Goal: Contribute content: Add original content to the website for others to see

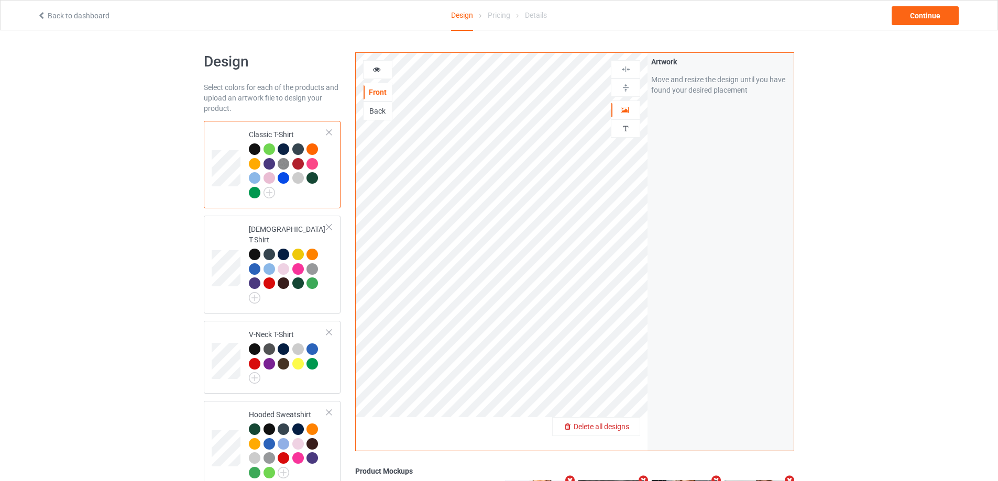
click at [624, 423] on span "Delete all designs" at bounding box center [602, 427] width 56 height 8
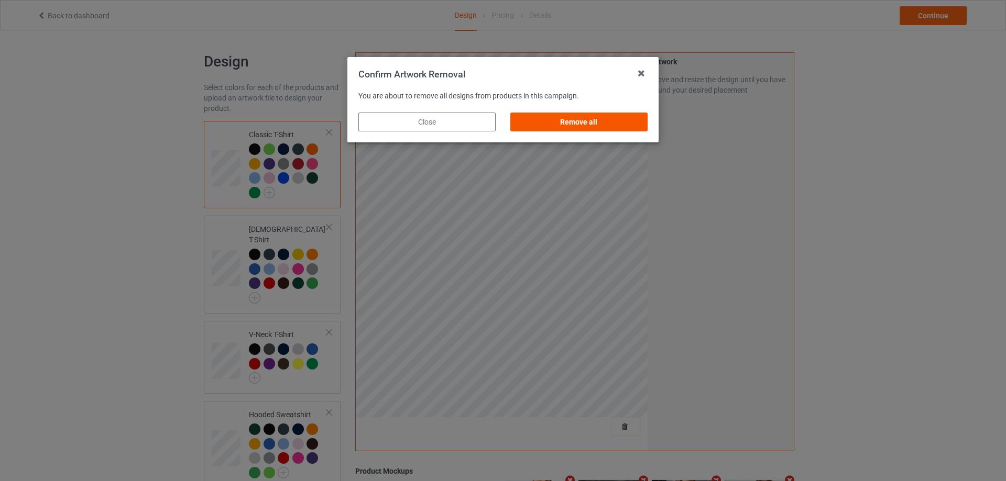
click at [576, 121] on div "Remove all" at bounding box center [578, 122] width 137 height 19
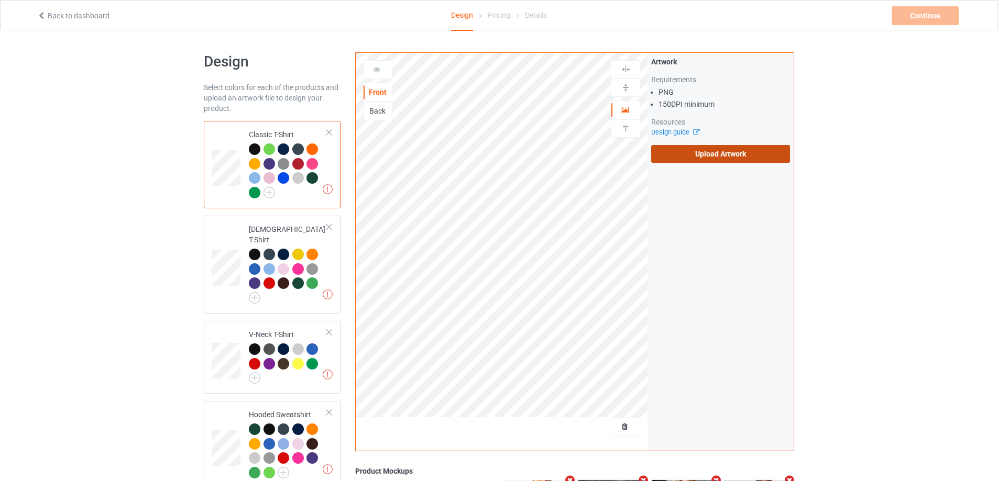
click at [737, 153] on label "Upload Artwork" at bounding box center [720, 154] width 139 height 18
click at [0, 0] on input "Upload Artwork" at bounding box center [0, 0] width 0 height 0
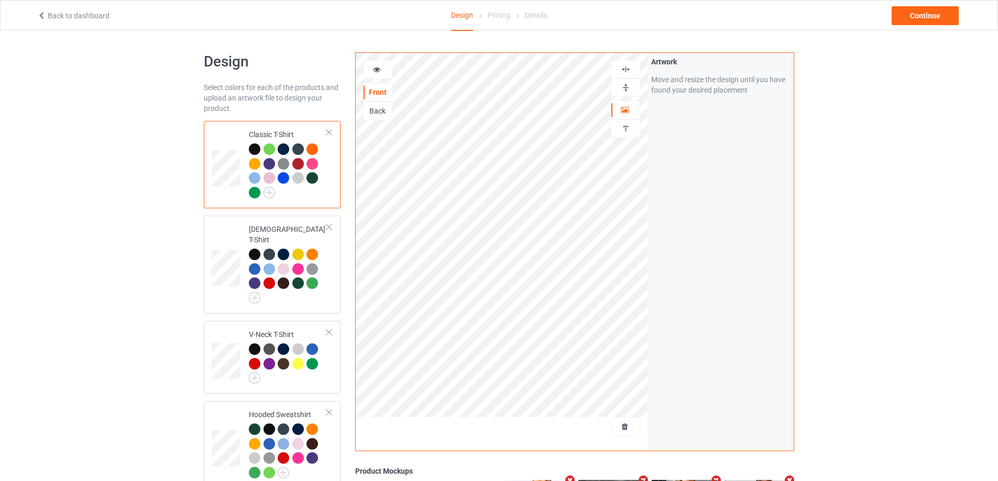
scroll to position [247, 0]
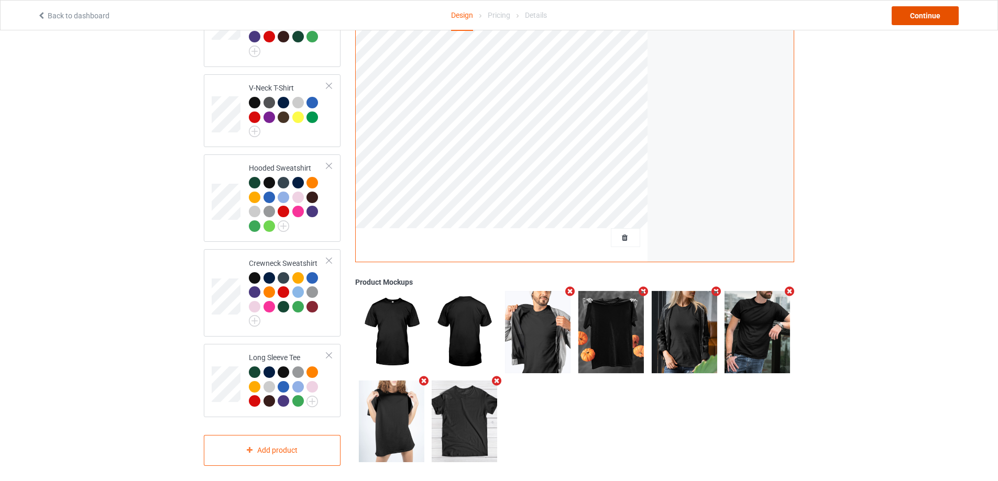
click at [926, 18] on div "Continue" at bounding box center [924, 15] width 67 height 19
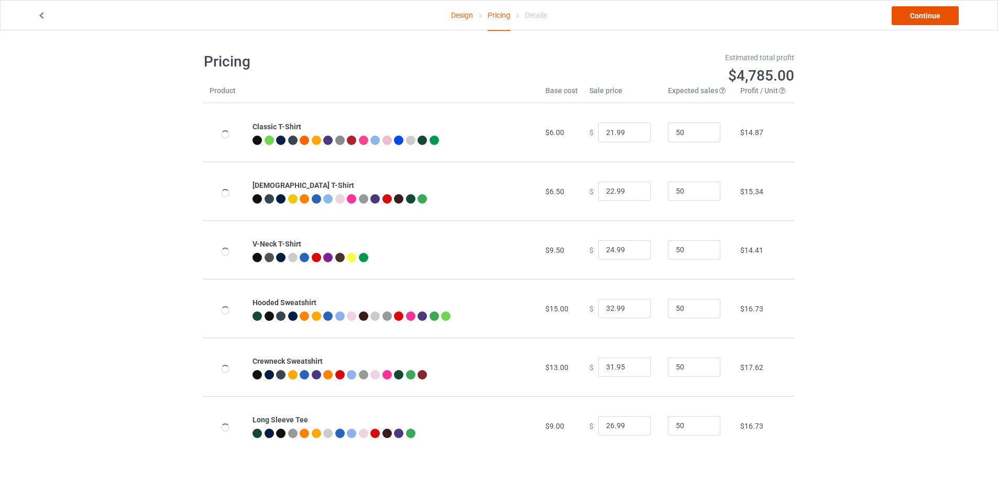
click at [926, 18] on link "Continue" at bounding box center [924, 15] width 67 height 19
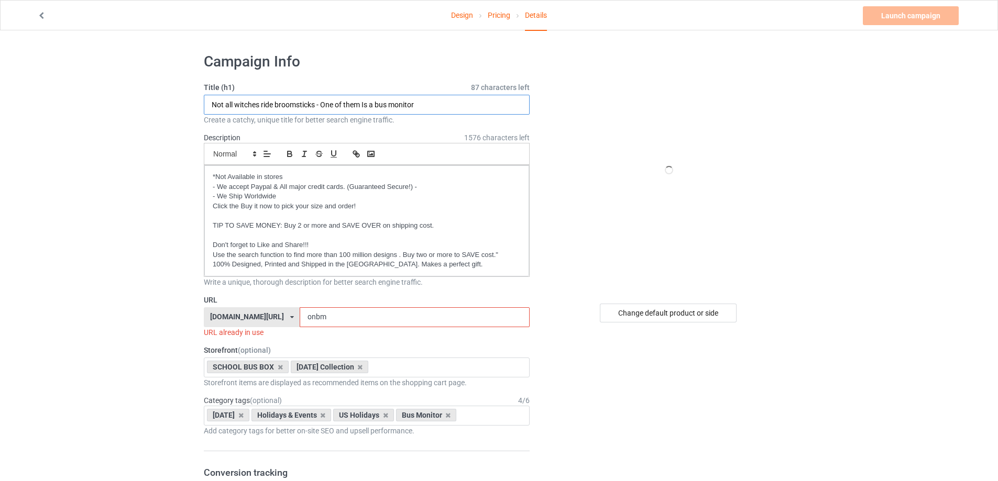
click at [366, 103] on input "Not all witches ride broomsticks - One of them Is a bus monitor" at bounding box center [367, 105] width 326 height 20
click at [343, 319] on input "onbm" at bounding box center [414, 317] width 229 height 20
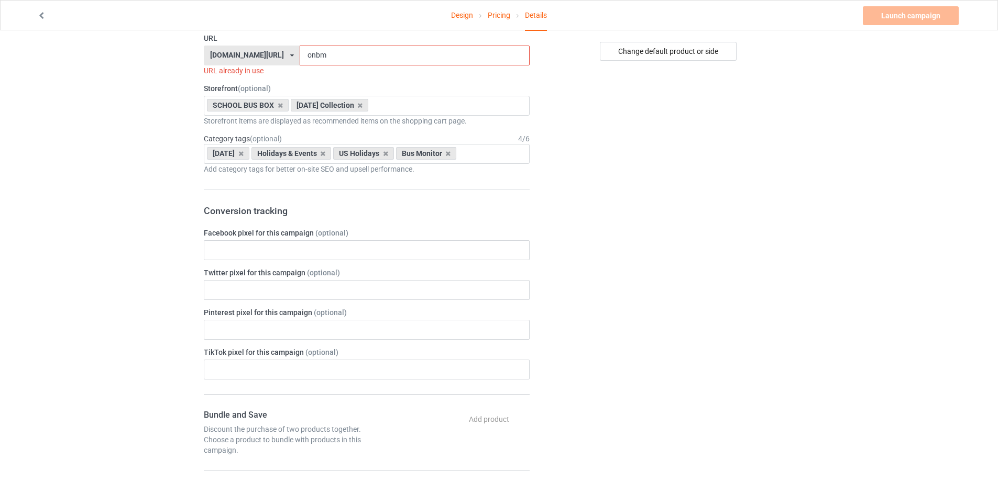
scroll to position [524, 0]
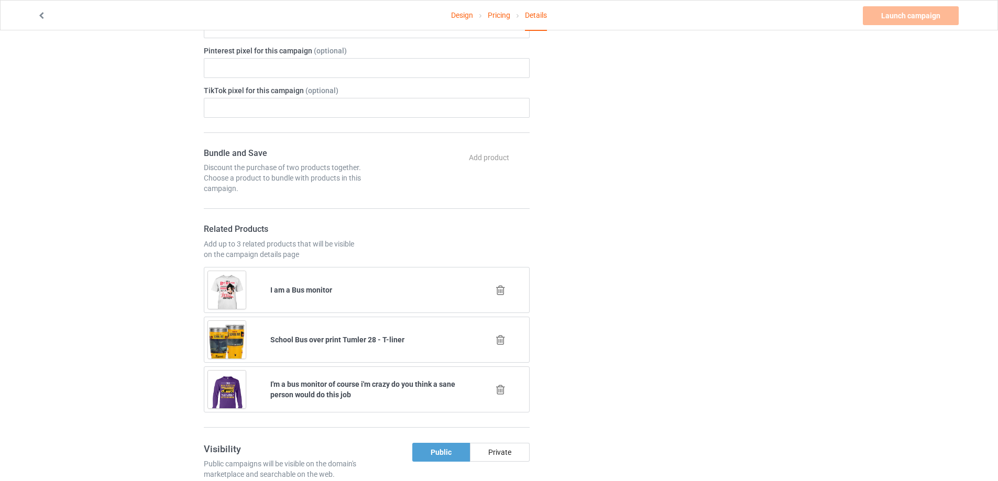
click at [503, 291] on icon at bounding box center [500, 290] width 13 height 11
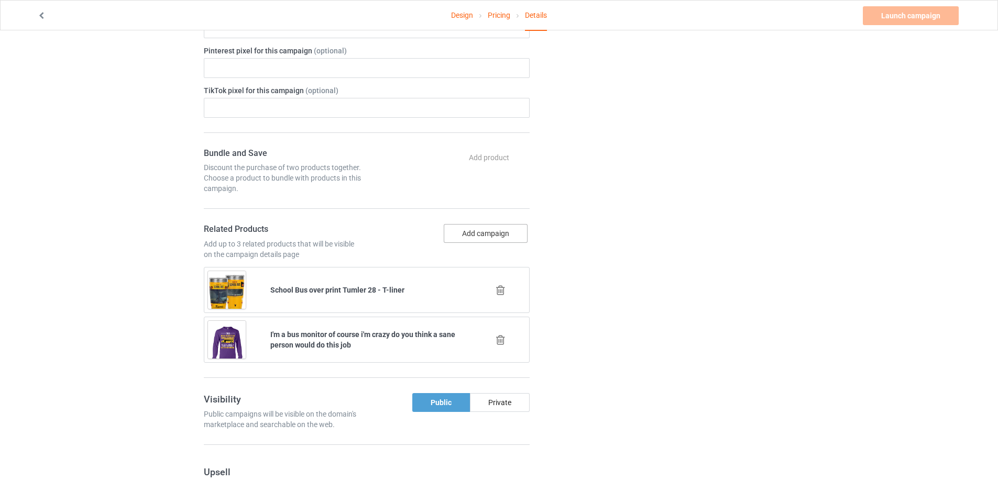
click at [476, 230] on button "Add campaign" at bounding box center [486, 233] width 84 height 19
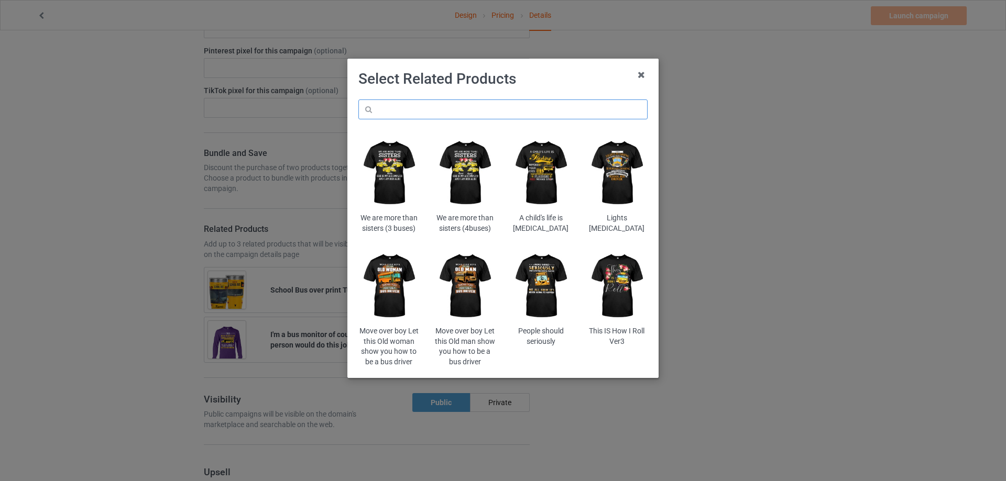
click at [484, 111] on input "text" at bounding box center [502, 110] width 289 height 20
paste input "onbm"
type input "onbm"
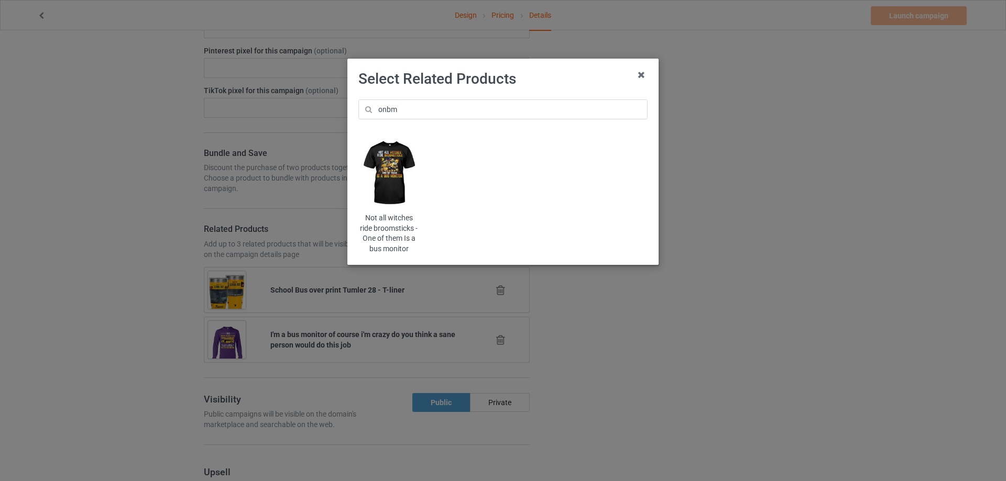
click at [418, 161] on img at bounding box center [388, 173] width 61 height 76
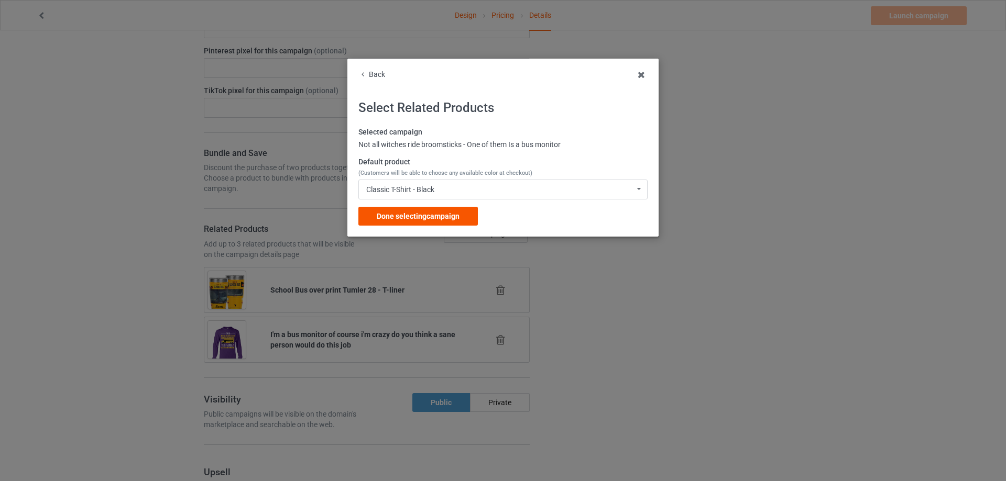
click at [395, 216] on span "Done selecting campaign" at bounding box center [418, 216] width 83 height 8
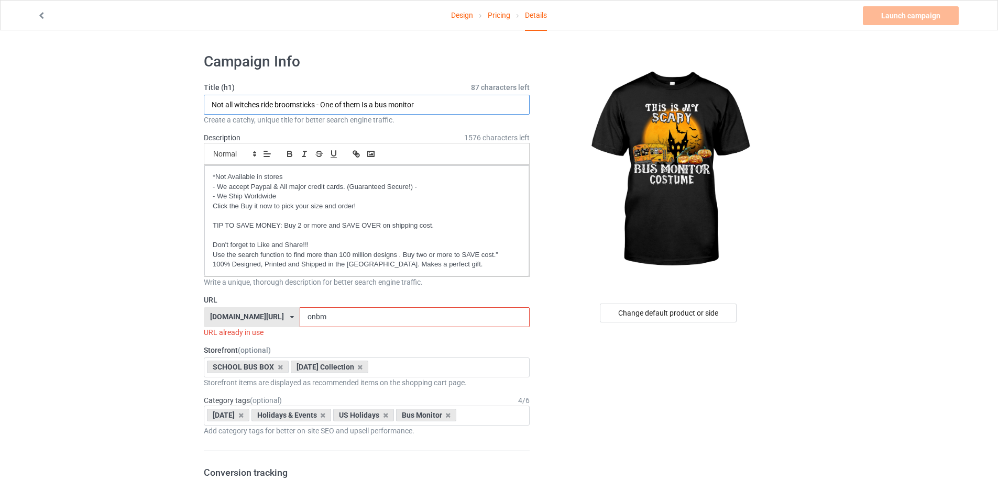
click at [281, 100] on input "Not all witches ride broomsticks - One of them Is a bus monitor" at bounding box center [367, 105] width 326 height 20
type input "This is my scary bus monitor costume"
click at [350, 312] on input "onbm" at bounding box center [414, 317] width 229 height 20
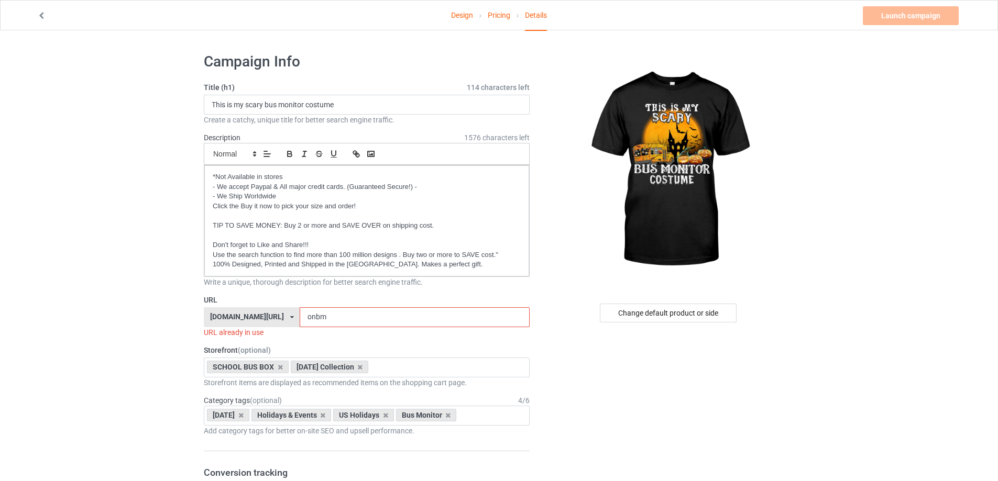
click at [350, 312] on input "onbm" at bounding box center [414, 317] width 229 height 20
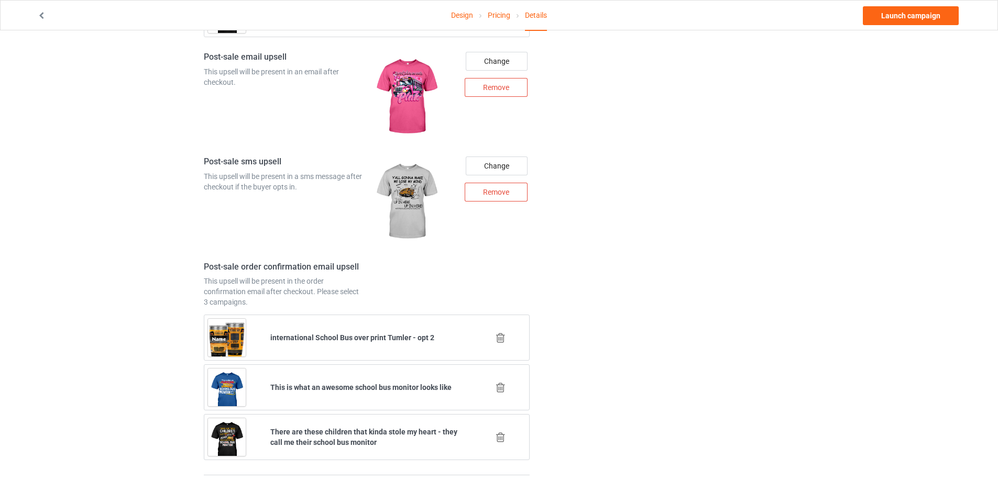
scroll to position [1309, 0]
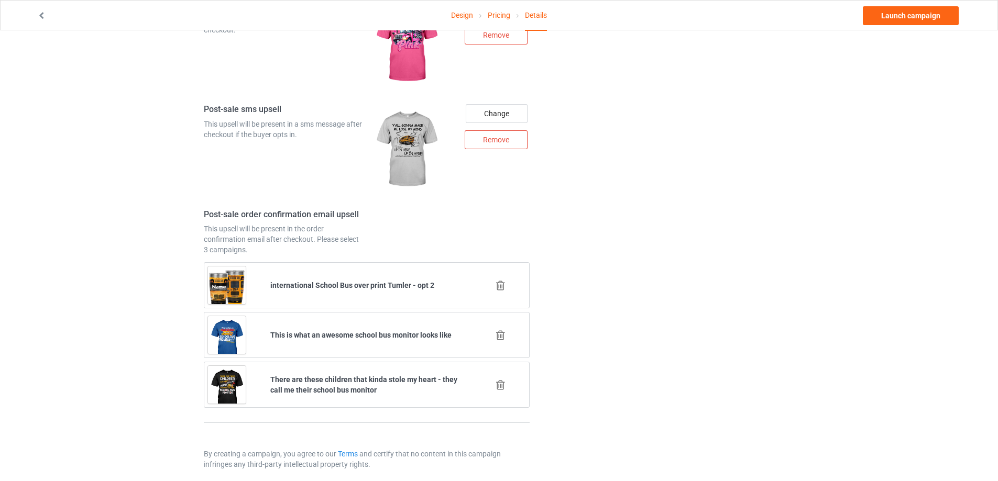
type input "bmcos"
click at [501, 288] on icon at bounding box center [500, 285] width 13 height 11
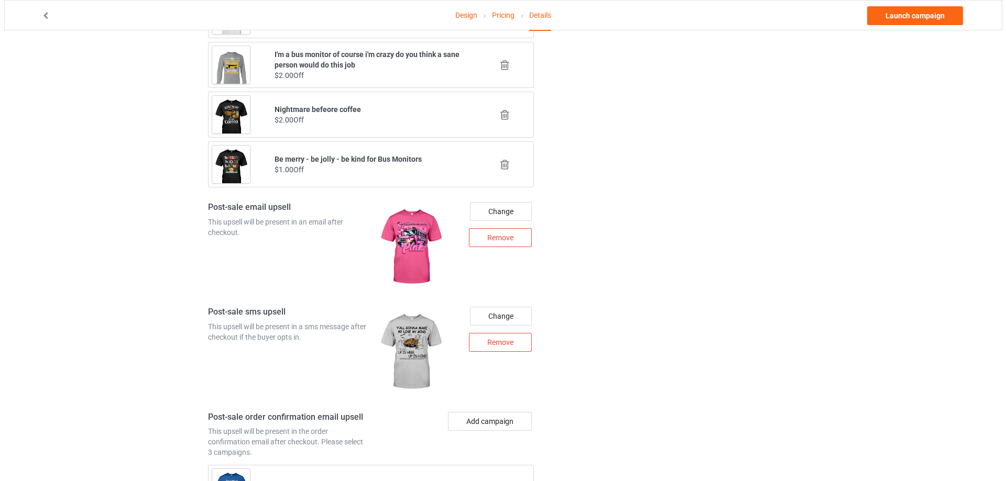
scroll to position [1270, 0]
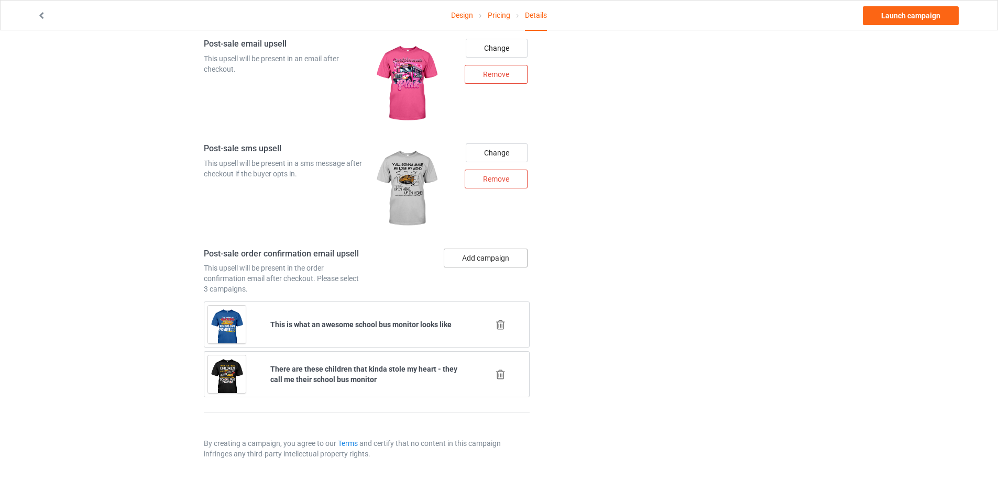
click at [493, 265] on button "Add campaign" at bounding box center [486, 258] width 84 height 19
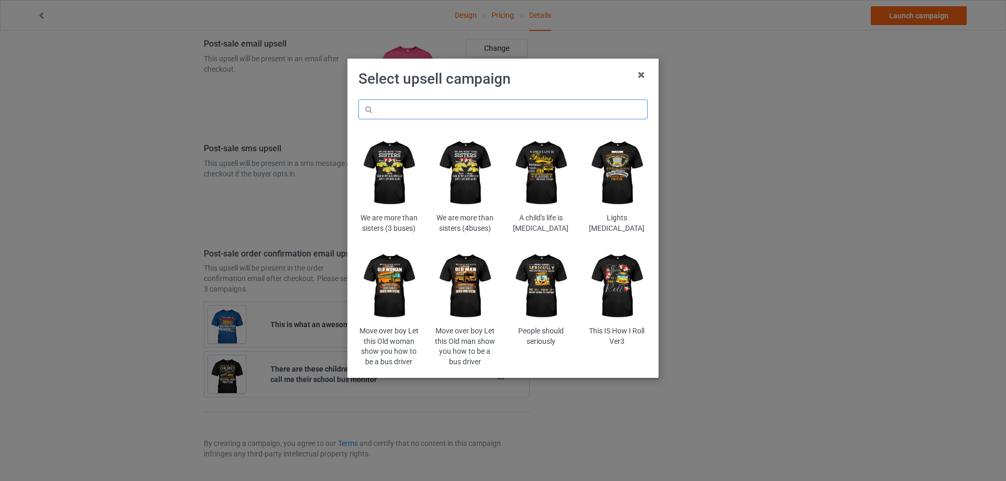
click at [496, 112] on input "text" at bounding box center [502, 110] width 289 height 20
type input "merry"
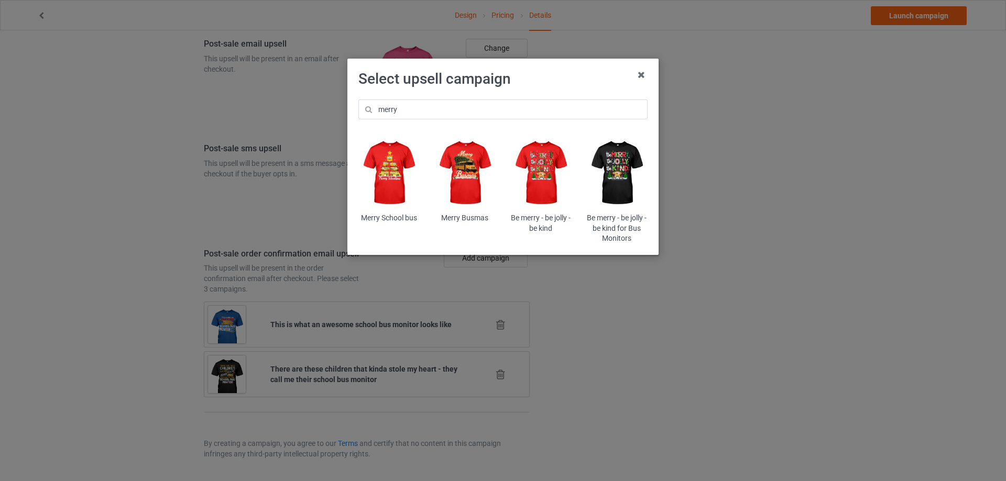
click at [399, 168] on img at bounding box center [388, 173] width 61 height 76
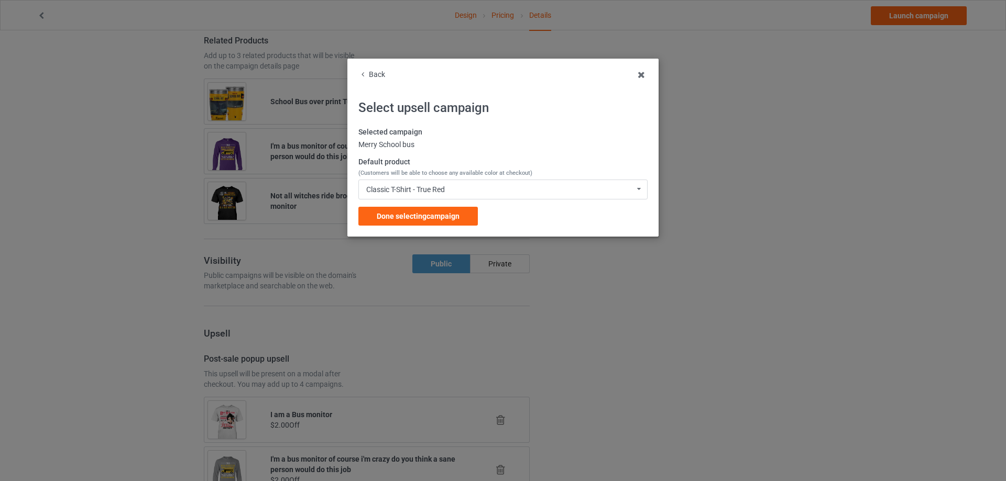
scroll to position [1270, 0]
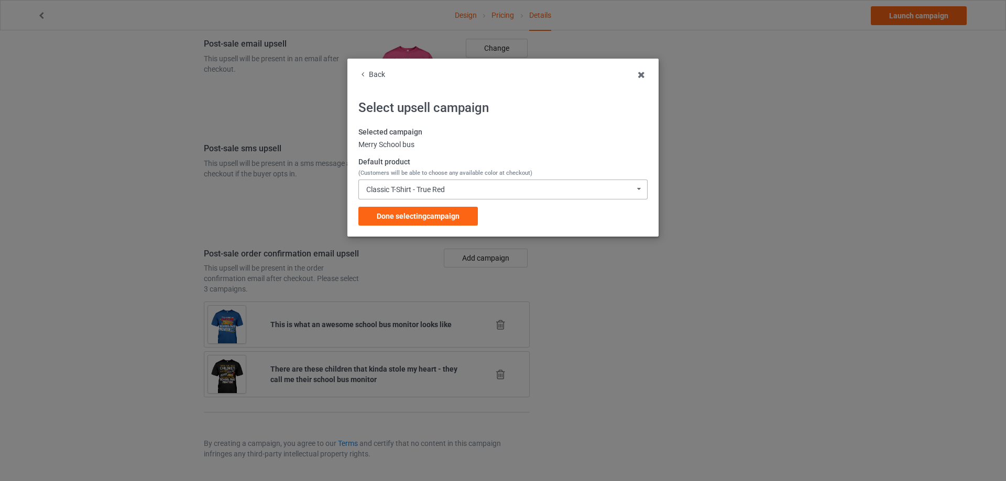
click at [411, 186] on div "Classic T-Shirt - True Red" at bounding box center [405, 189] width 79 height 7
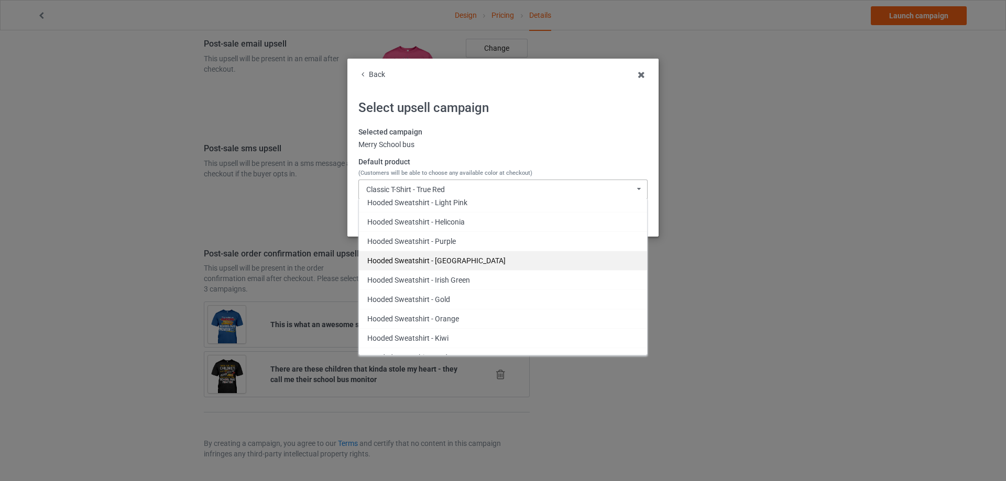
scroll to position [524, 0]
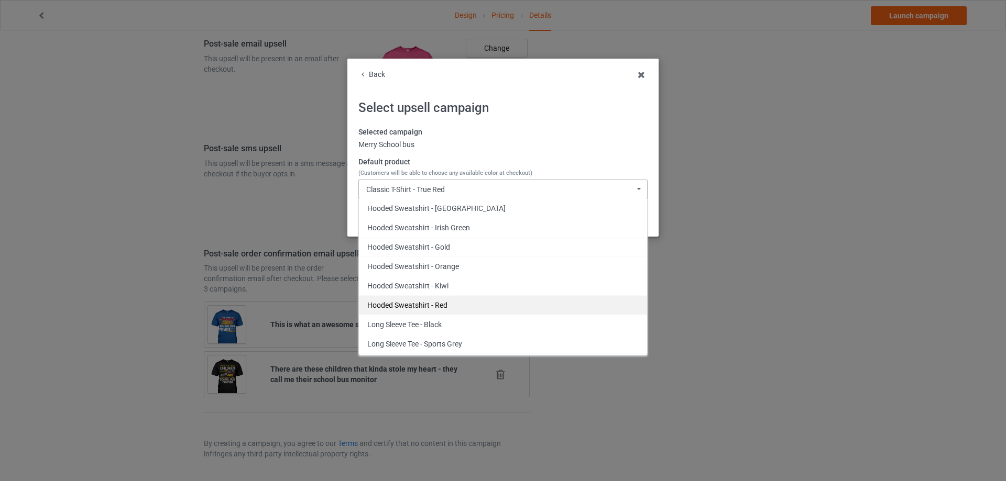
click at [457, 299] on div "Hooded Sweatshirt - Red" at bounding box center [503, 304] width 288 height 19
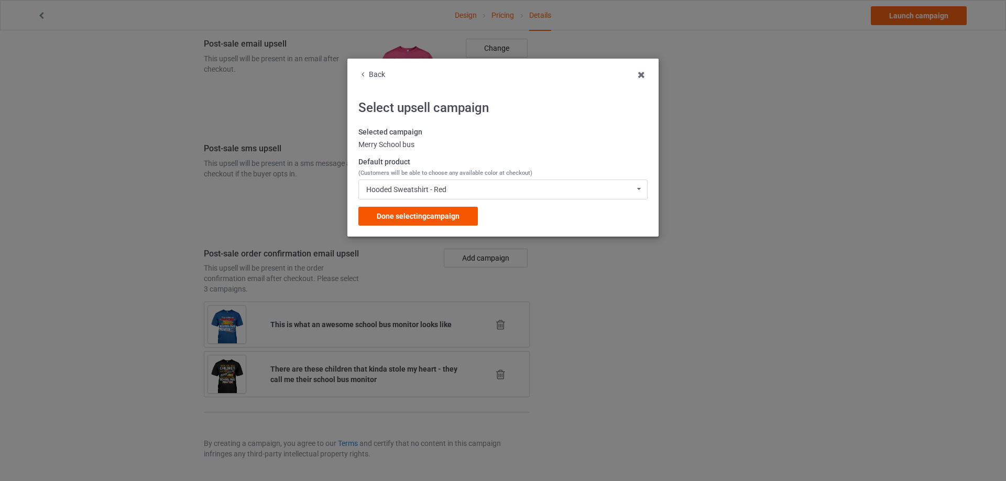
click at [437, 224] on div "Done selecting campaign" at bounding box center [417, 216] width 119 height 19
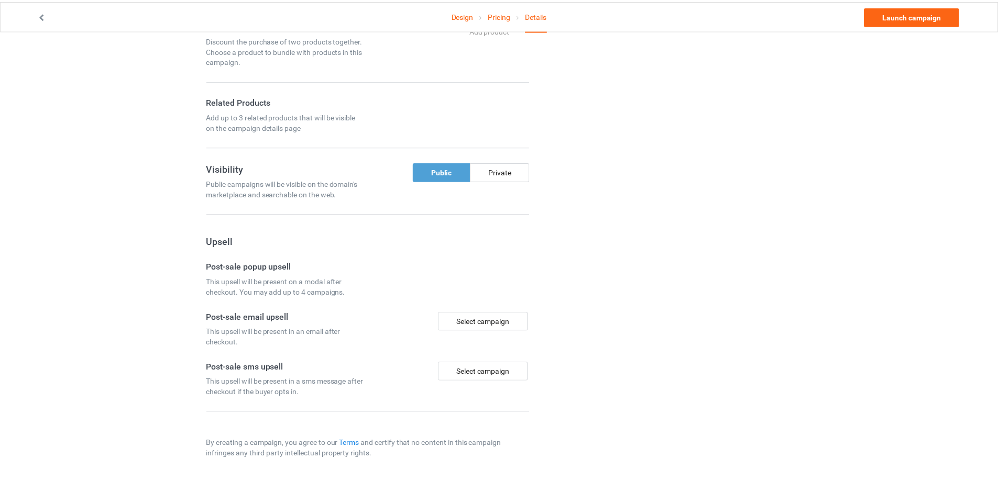
scroll to position [641, 0]
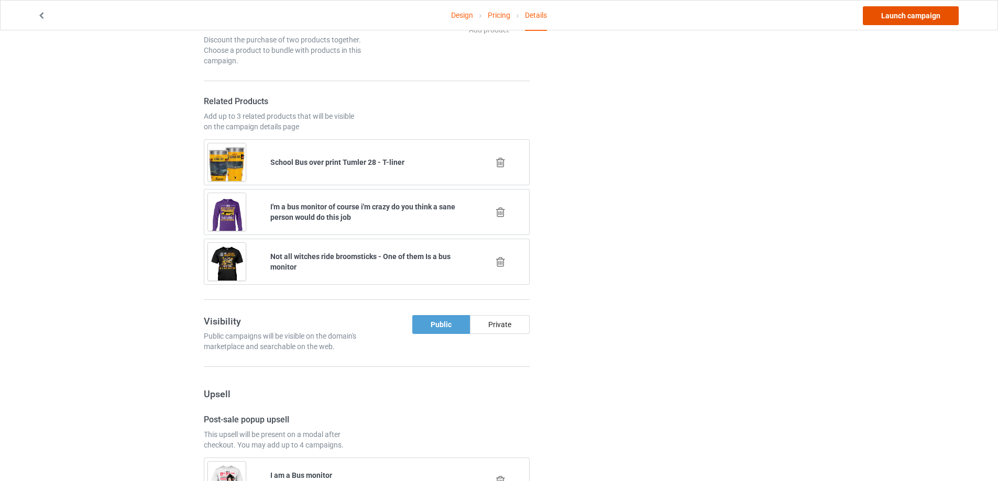
click at [903, 24] on link "Launch campaign" at bounding box center [911, 15] width 96 height 19
